Goal: Entertainment & Leisure: Consume media (video, audio)

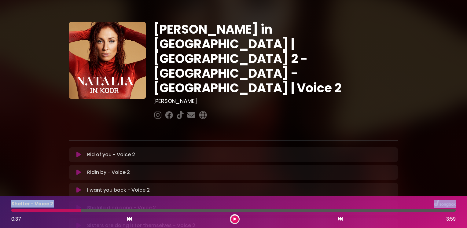
scroll to position [177, 0]
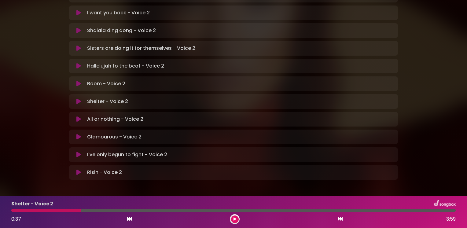
drag, startPoint x: 239, startPoint y: 91, endPoint x: 467, endPoint y: 173, distance: 242.5
click at [80, 116] on icon at bounding box center [78, 119] width 5 height 6
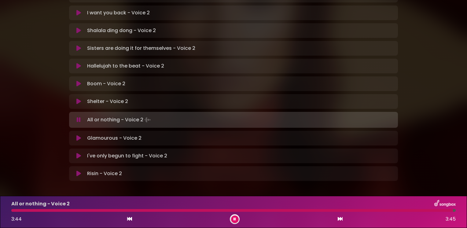
click at [78, 135] on icon at bounding box center [78, 138] width 5 height 6
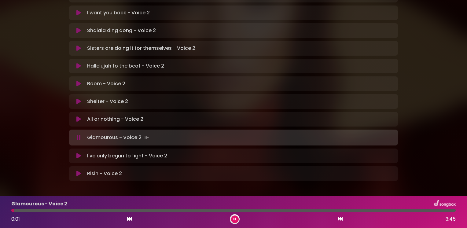
click at [80, 135] on icon at bounding box center [79, 138] width 4 height 6
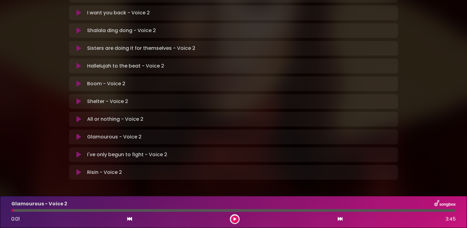
click at [79, 116] on icon at bounding box center [78, 119] width 5 height 6
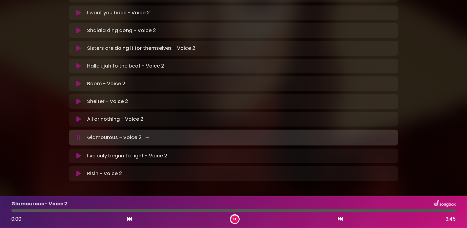
click at [77, 99] on icon at bounding box center [78, 102] width 5 height 6
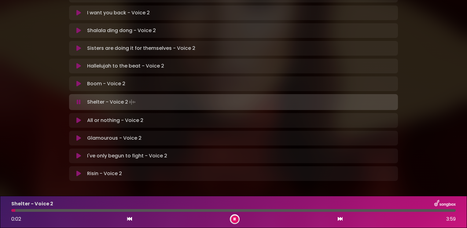
click at [77, 117] on icon at bounding box center [78, 120] width 5 height 6
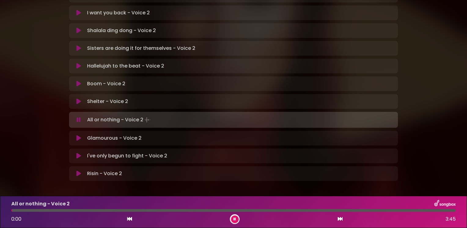
click at [78, 117] on icon at bounding box center [79, 120] width 4 height 6
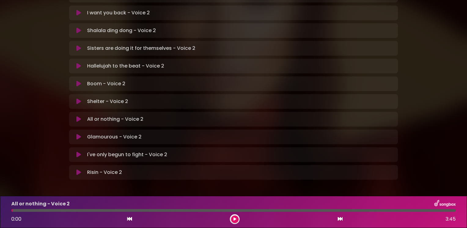
click at [78, 116] on icon at bounding box center [78, 119] width 5 height 6
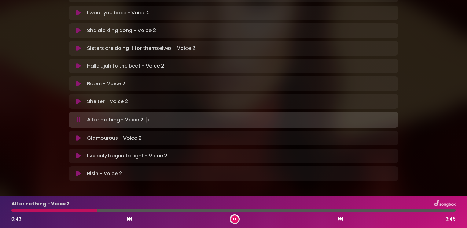
drag, startPoint x: 93, startPoint y: 213, endPoint x: 75, endPoint y: 215, distance: 18.9
click at [74, 215] on div "All or nothing - Voice 2 0:43 3:45" at bounding box center [234, 212] width 452 height 24
click at [78, 99] on icon at bounding box center [78, 102] width 5 height 6
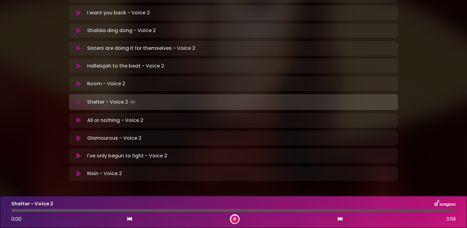
click at [78, 117] on icon at bounding box center [78, 120] width 5 height 6
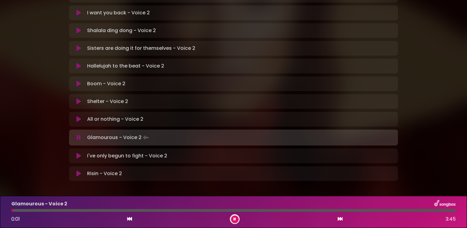
click at [80, 135] on icon at bounding box center [79, 138] width 4 height 6
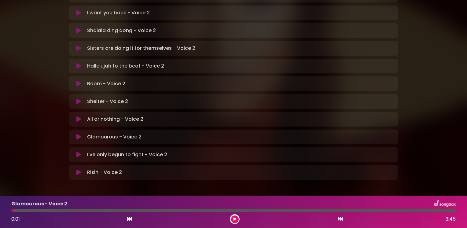
click at [79, 116] on icon at bounding box center [78, 119] width 5 height 6
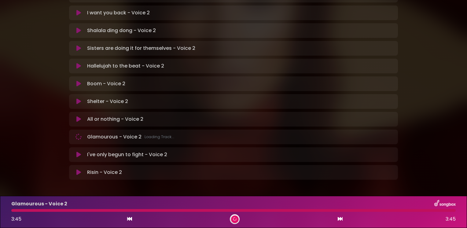
click at [80, 130] on div "Glamourous - Voice 2 Loading Track... Name" at bounding box center [233, 137] width 329 height 15
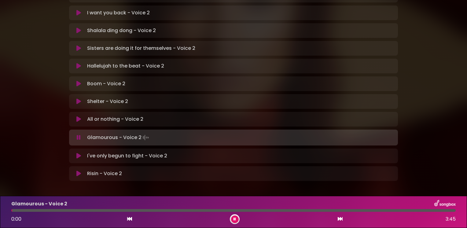
click at [79, 134] on icon at bounding box center [79, 137] width 6 height 7
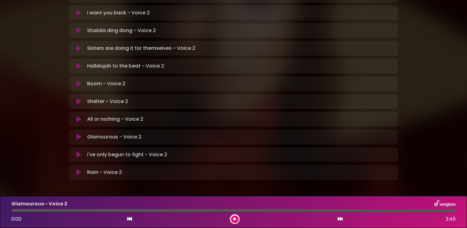
click at [77, 116] on icon at bounding box center [78, 119] width 5 height 6
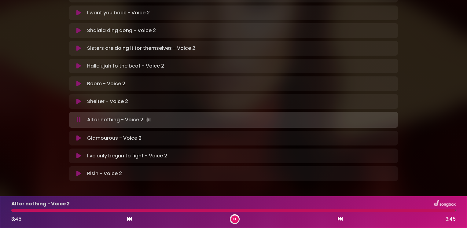
click at [77, 117] on icon at bounding box center [79, 120] width 4 height 6
